Goal: Submit feedback/report problem: Submit feedback/report problem

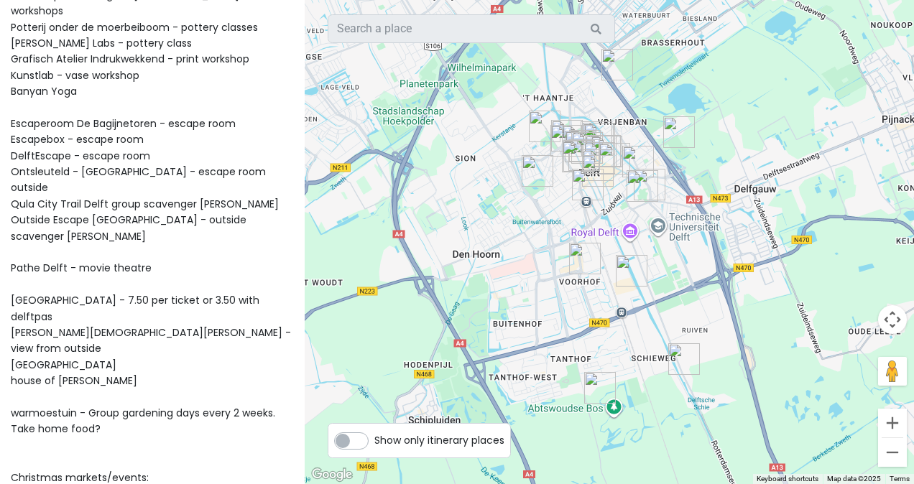
scroll to position [213, 0]
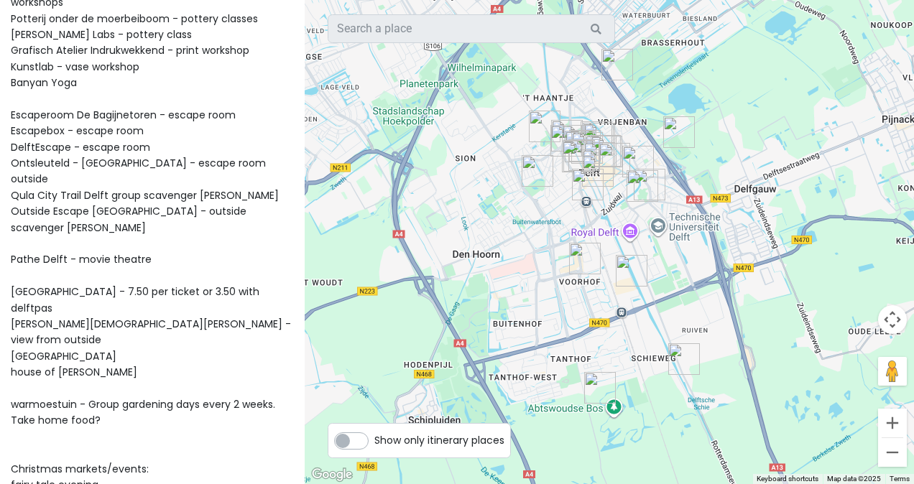
click at [129, 338] on div "Theatre de veste - does not have english shows Workshop Dotsdesign In [GEOGRAPH…" at bounding box center [152, 484] width 283 height 1045
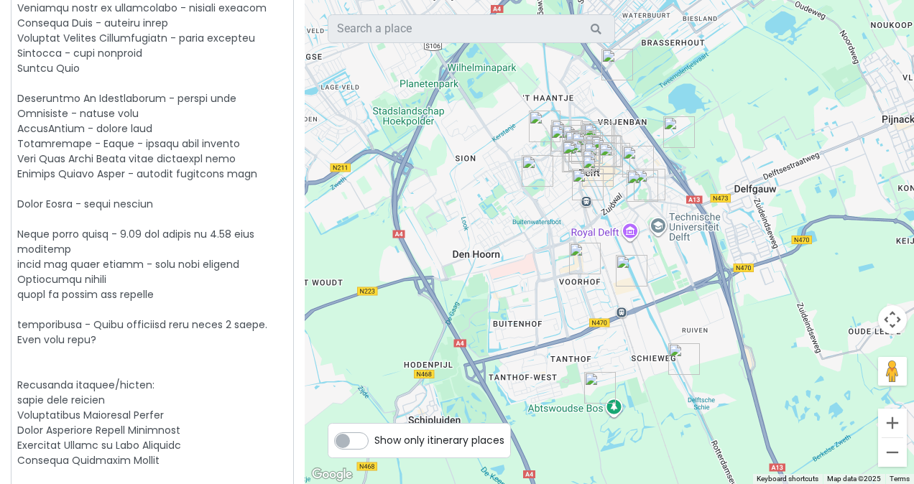
scroll to position [214, 0]
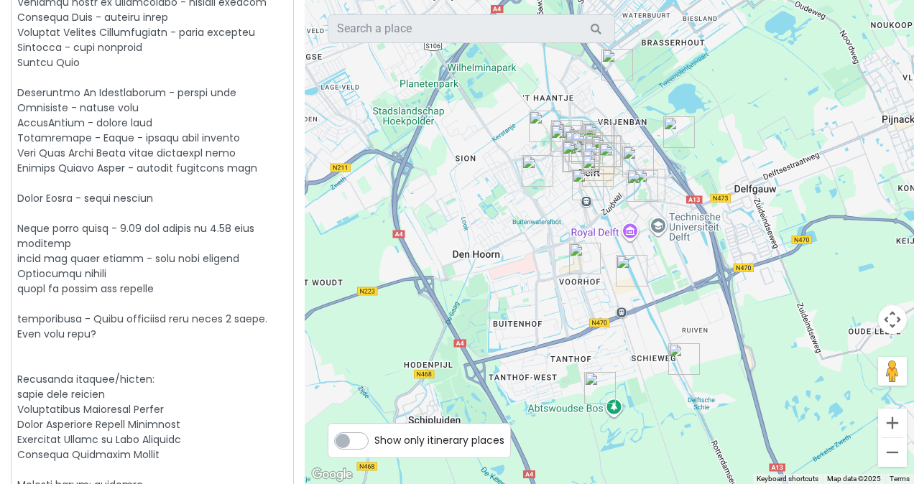
click at [157, 327] on textarea at bounding box center [152, 447] width 283 height 972
type textarea "x"
type textarea "Theatre de veste - does not have english shows Workshop Dotsdesign In [GEOGRAPH…"
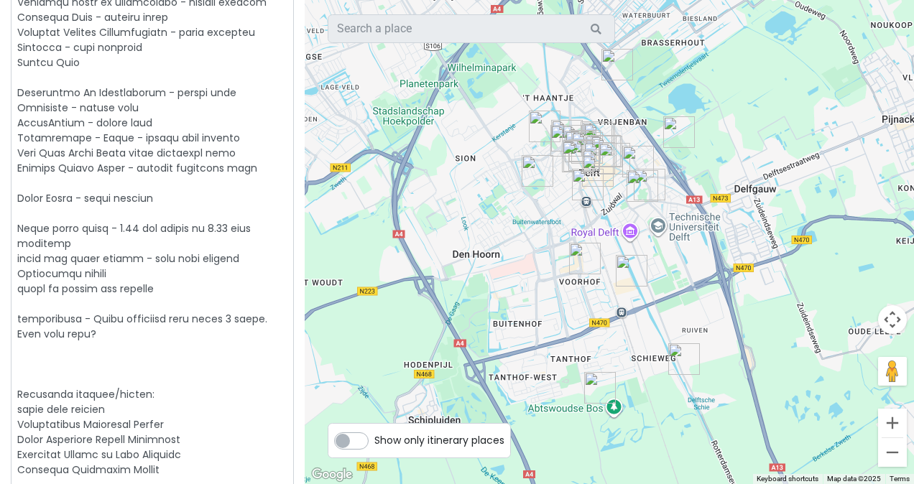
type textarea "x"
type textarea "Theatre de veste - does not have english shows Workshop Dotsdesign In [GEOGRAPH…"
type textarea "x"
type textarea "Theatre de veste - does not have english shows Workshop Dotsdesign In [GEOGRAPH…"
type textarea "x"
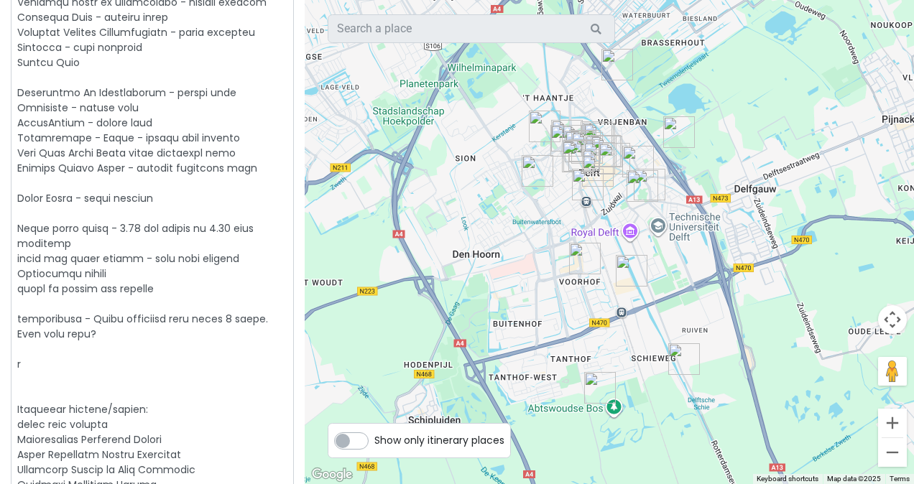
type textarea "Theatre de veste - does not have english shows Workshop Dotsdesign In [GEOGRAPH…"
type textarea "x"
type textarea "Theatre de veste - does not have english shows Workshop Dotsdesign In [GEOGRAPH…"
type textarea "x"
type textarea "Theatre de veste - does not have english shows Workshop Dotsdesign In [GEOGRAPH…"
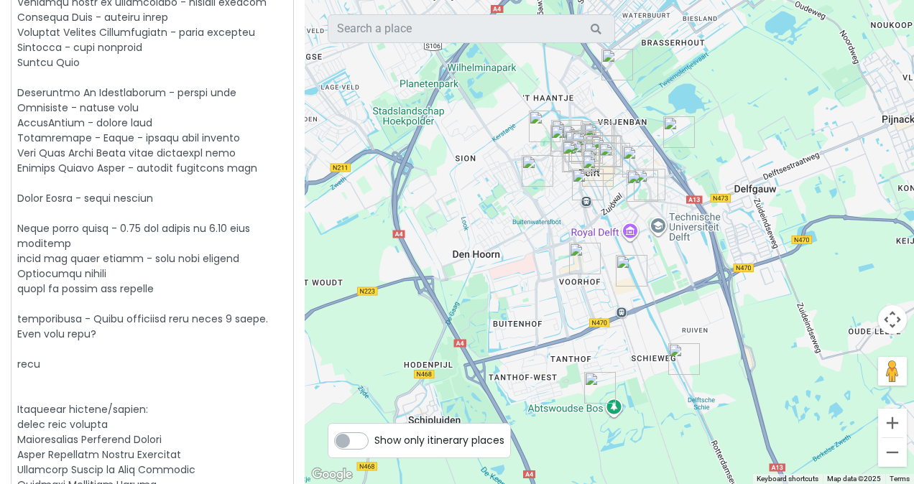
type textarea "x"
type textarea "Theatre de veste - does not have english shows Workshop Dotsdesign In [GEOGRAPH…"
type textarea "x"
type textarea "Theatre de veste - does not have english shows Workshop Dotsdesign In [GEOGRAPH…"
type textarea "x"
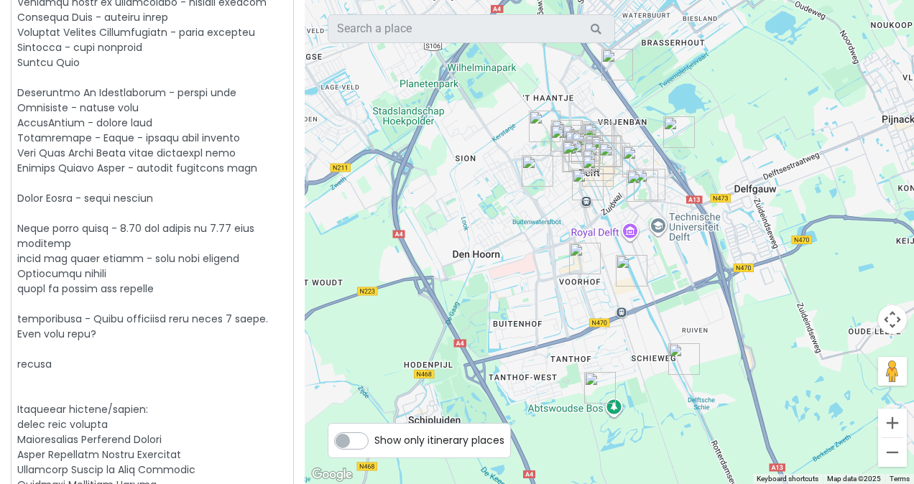
type textarea "Theatre de veste - does not have english shows Workshop Dotsdesign In [GEOGRAPH…"
type textarea "x"
type textarea "Theatre de veste - does not have english shows Workshop Dotsdesign In [GEOGRAPH…"
type textarea "x"
type textarea "Theatre de veste - does not have english shows Workshop Dotsdesign In [GEOGRAPH…"
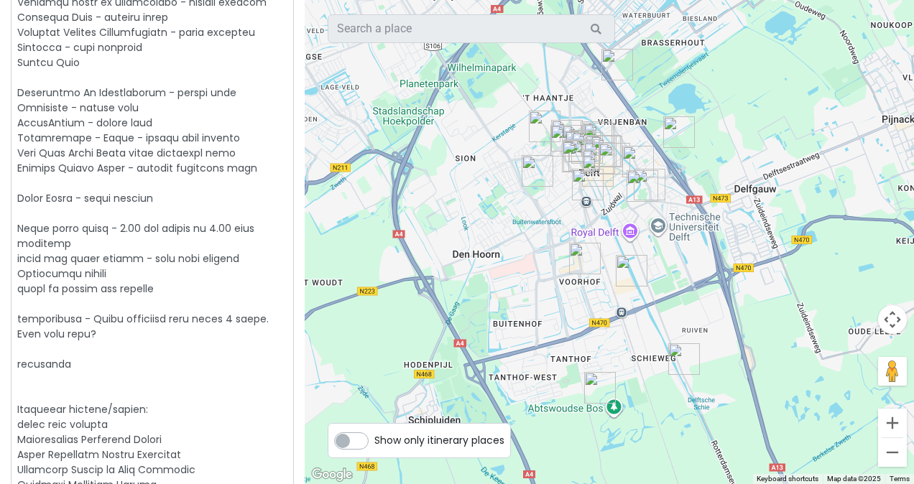
type textarea "x"
type textarea "Theatre de veste - does not have english shows Workshop Dotsdesign In [GEOGRAPH…"
type textarea "x"
type textarea "Theatre de veste - does not have english shows Workshop Dotsdesign In [GEOGRAPH…"
type textarea "x"
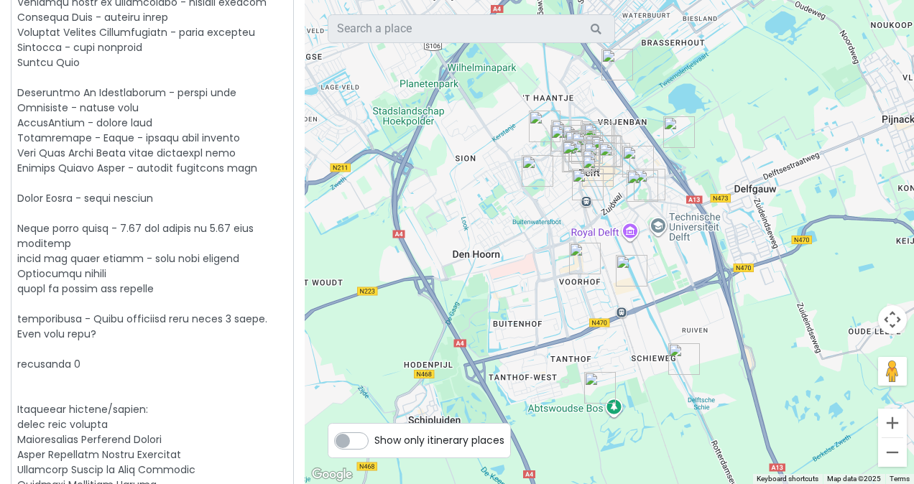
type textarea "Theatre de veste - does not have english shows Workshop Dotsdesign In [GEOGRAPH…"
type textarea "x"
type textarea "Theatre de veste - does not have english shows Workshop Dotsdesign In [GEOGRAPH…"
type textarea "x"
type textarea "Theatre de veste - does not have english shows Workshop Dotsdesign In [GEOGRAPH…"
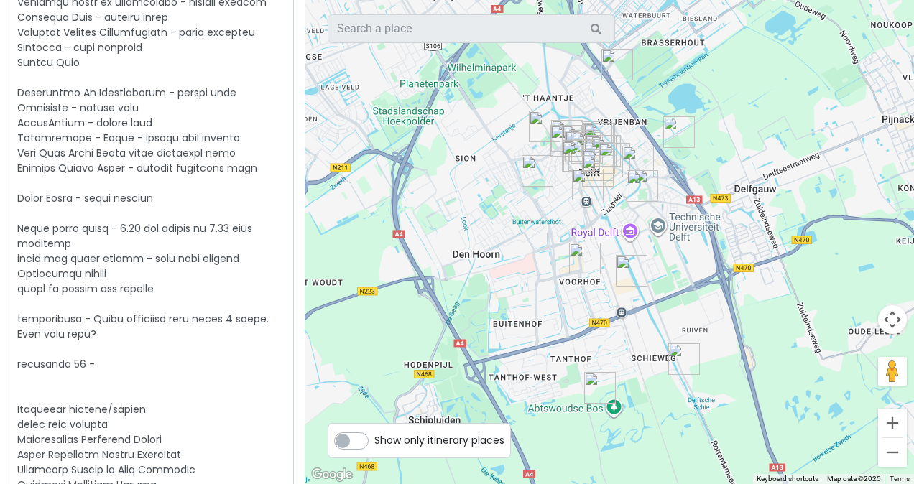
type textarea "x"
type textarea "Theatre de veste - does not have english shows Workshop Dotsdesign In [GEOGRAPH…"
type textarea "x"
type textarea "Theatre de veste - does not have english shows Workshop Dotsdesign In [GEOGRAPH…"
type textarea "x"
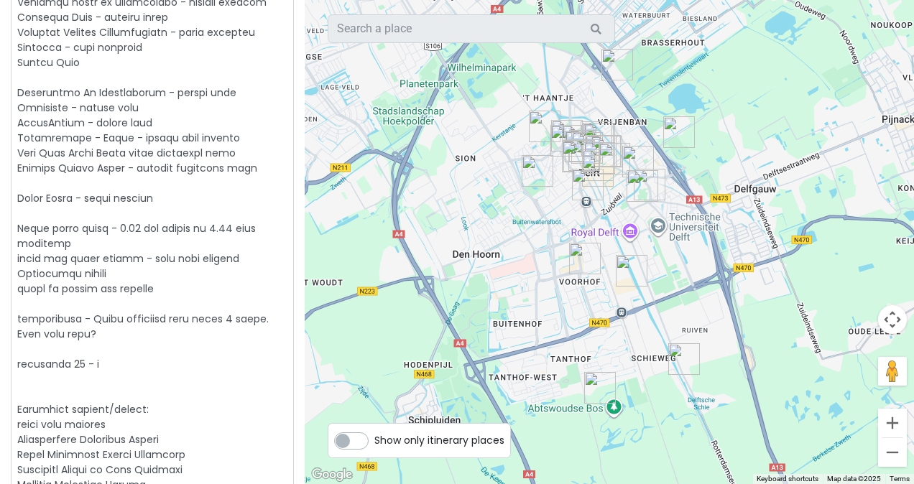
type textarea "Theatre de veste - does not have english shows Workshop Dotsdesign In [GEOGRAPH…"
type textarea "x"
type textarea "Theatre de veste - does not have english shows Workshop Dotsdesign In [GEOGRAPH…"
type textarea "x"
type textarea "Theatre de veste - does not have english shows Workshop Dotsdesign In [GEOGRAPH…"
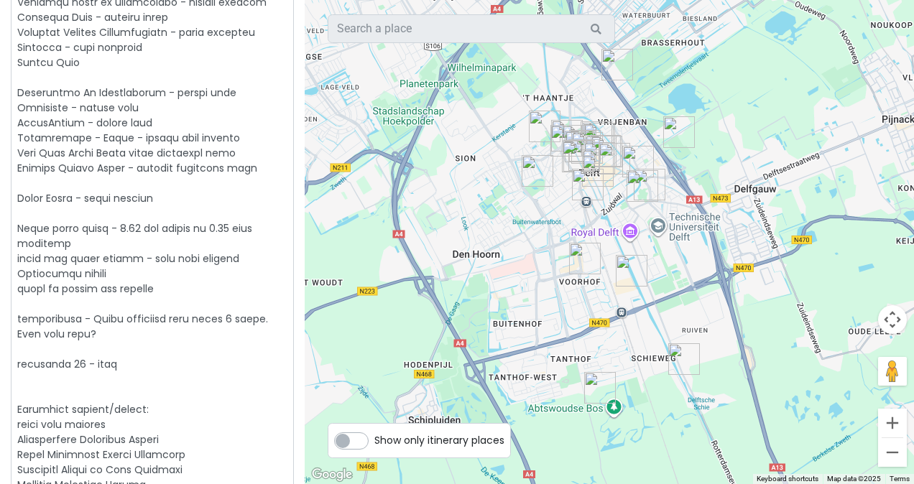
type textarea "x"
type textarea "Theatre de veste - does not have english shows Workshop Dotsdesign In [GEOGRAPH…"
type textarea "x"
type textarea "Theatre de veste - does not have english shows Workshop Dotsdesign In [GEOGRAPH…"
type textarea "x"
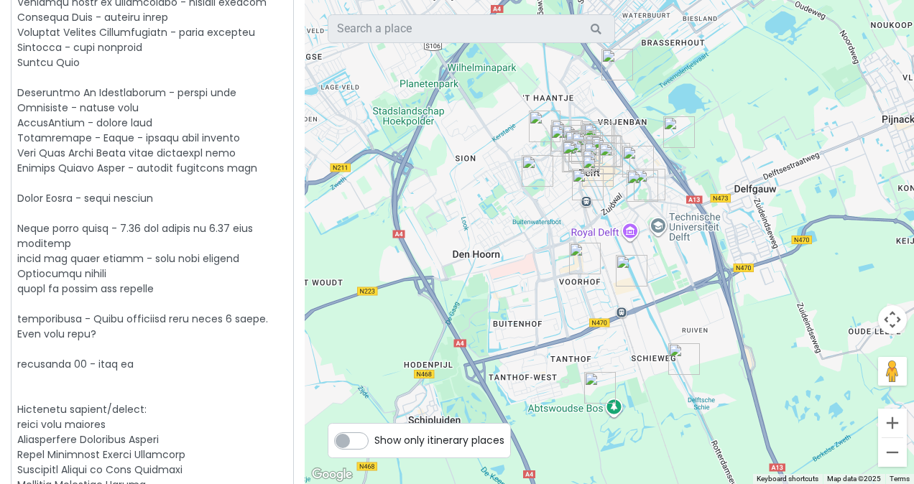
type textarea "Theatre de veste - does not have english shows Workshop Dotsdesign In [GEOGRAPH…"
type textarea "x"
type textarea "Theatre de veste - does not have english shows Workshop Dotsdesign In [GEOGRAPH…"
type textarea "x"
type textarea "Theatre de veste - does not have english shows Workshop Dotsdesign In [GEOGRAPH…"
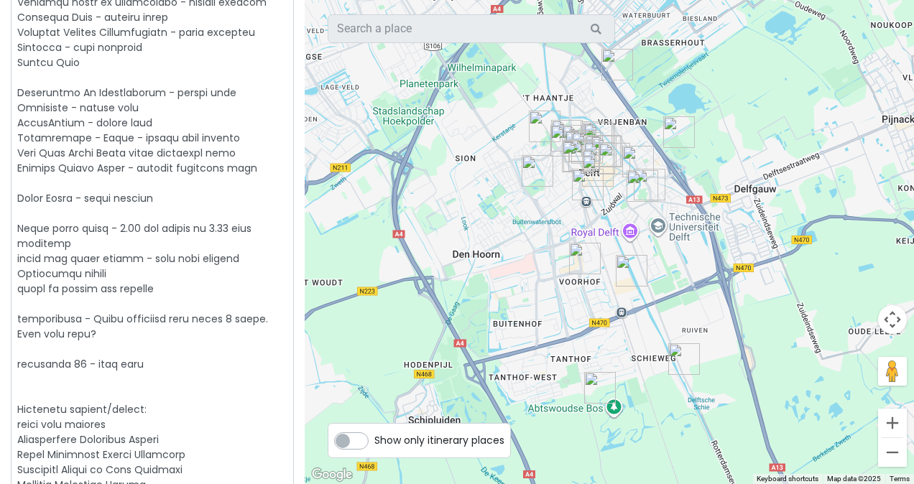
type textarea "x"
type textarea "Theatre de veste - does not have english shows Workshop Dotsdesign In [GEOGRAPH…"
type textarea "x"
type textarea "Theatre de veste - does not have english shows Workshop Dotsdesign In [GEOGRAPH…"
type textarea "x"
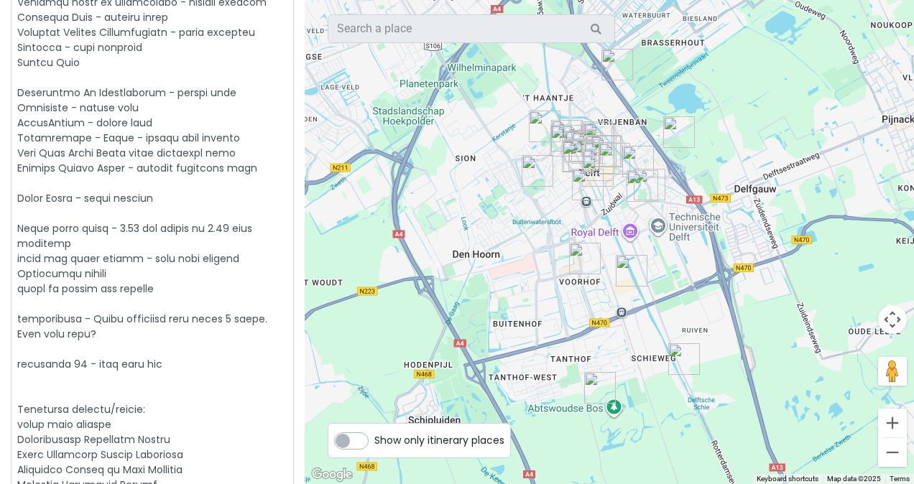
type textarea "Theatre de veste - does not have english shows Workshop Dotsdesign In [GEOGRAPH…"
type textarea "x"
type textarea "Theatre de veste - does not have english shows Workshop Dotsdesign In [GEOGRAPH…"
type textarea "x"
type textarea "Theatre de veste - does not have english shows Workshop Dotsdesign In [GEOGRAPH…"
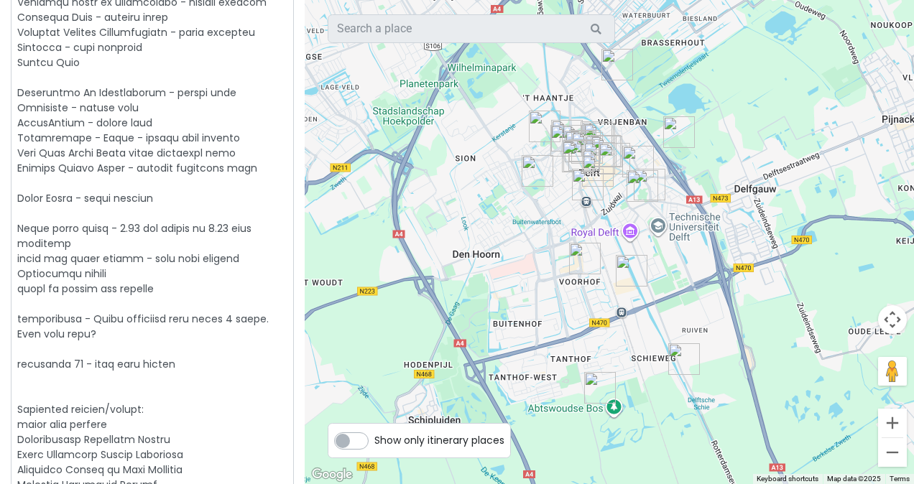
click at [200, 264] on textarea at bounding box center [152, 462] width 283 height 1002
